Goal: Go to known website: Access a specific website the user already knows

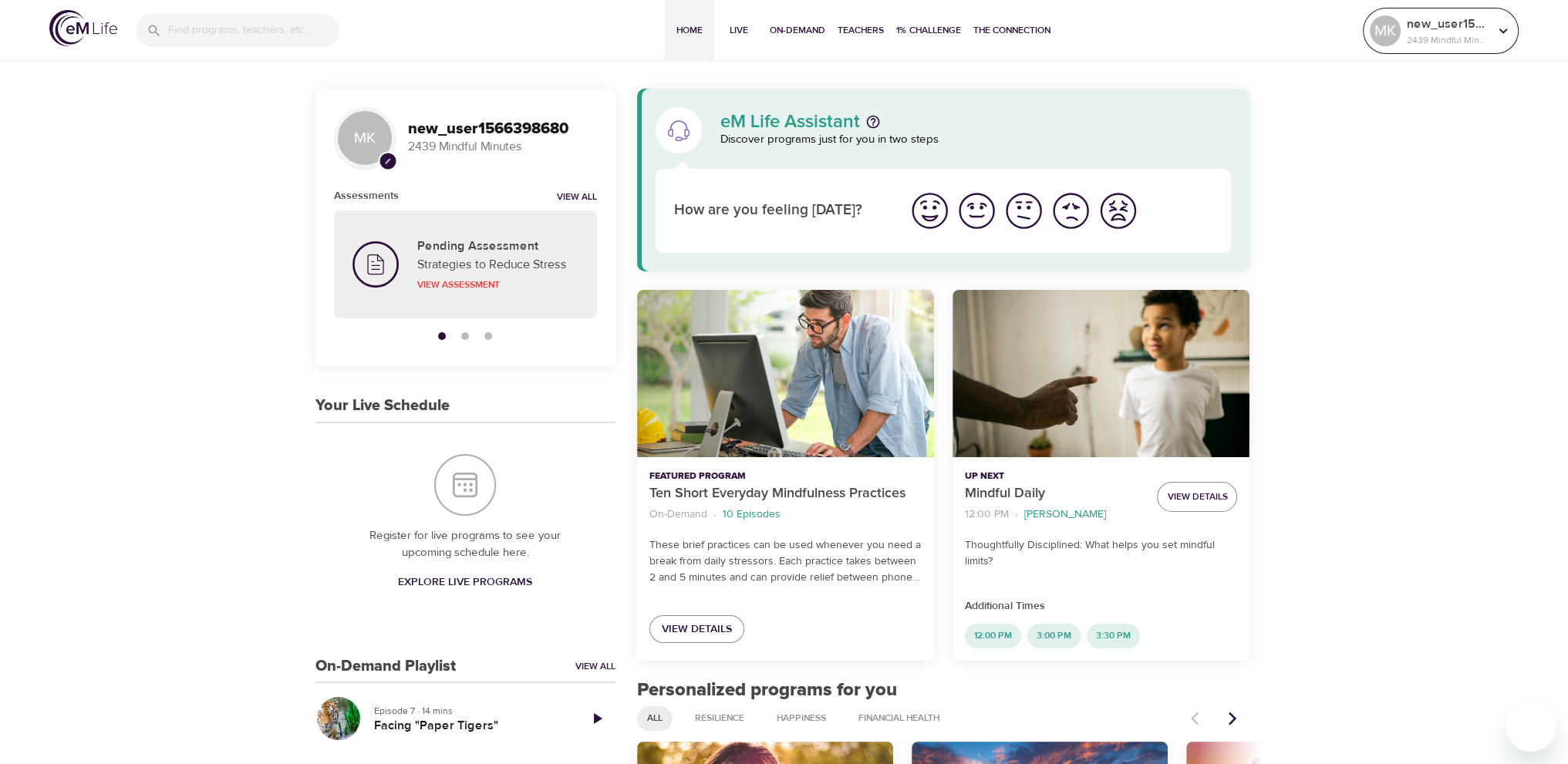
click at [1508, 27] on icon at bounding box center [1503, 31] width 17 height 17
